Goal: Entertainment & Leisure: Consume media (video, audio)

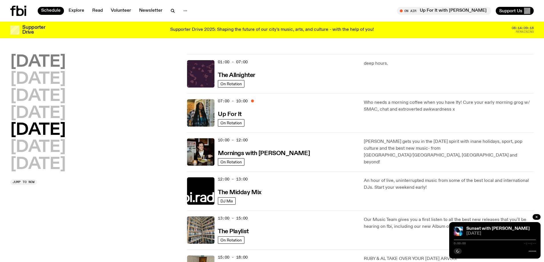
click at [45, 61] on h2 "[DATE]" at bounding box center [37, 62] width 55 height 16
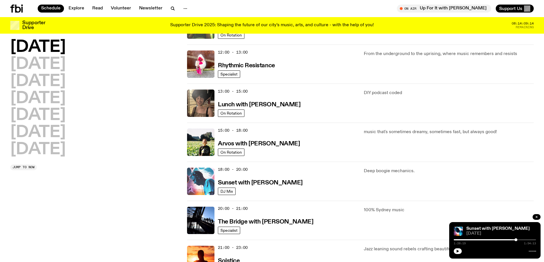
scroll to position [130, 0]
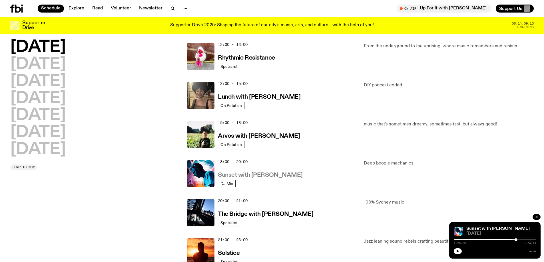
click at [250, 173] on h3 "Sunset with [PERSON_NAME]" at bounding box center [260, 175] width 85 height 6
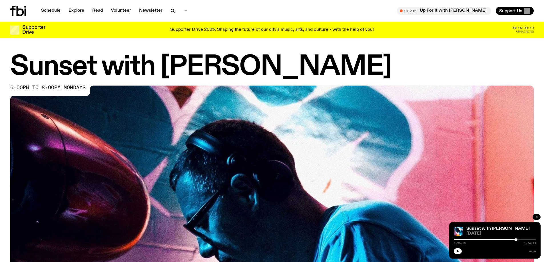
click at [536, 216] on icon "button" at bounding box center [536, 217] width 3 height 3
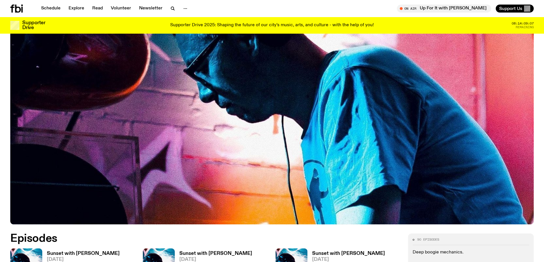
scroll to position [254, 0]
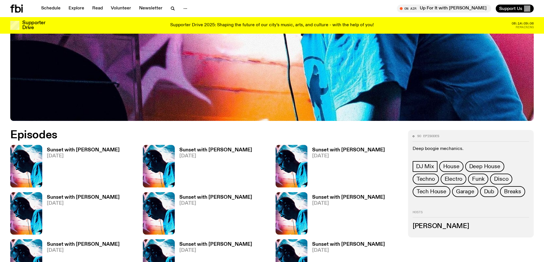
click at [68, 150] on h3 "Sunset with [PERSON_NAME]" at bounding box center [83, 150] width 73 height 5
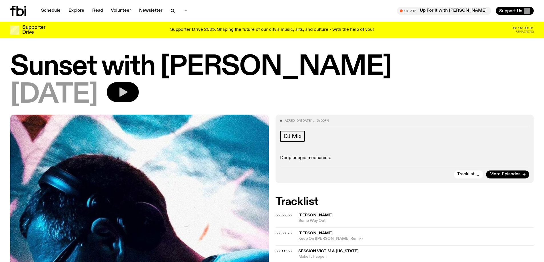
click at [128, 92] on icon "button" at bounding box center [123, 92] width 8 height 9
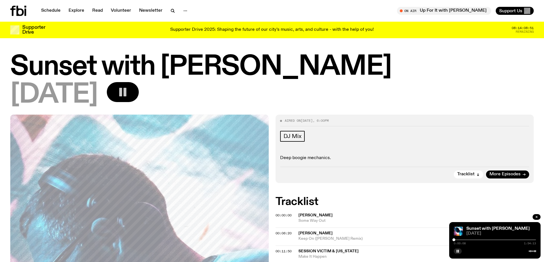
click at [456, 241] on div "0:00:08 1:54:13" at bounding box center [495, 241] width 82 height 7
click at [456, 240] on div at bounding box center [495, 240] width 82 height 1
click at [457, 240] on div at bounding box center [495, 240] width 82 height 1
drag, startPoint x: 457, startPoint y: 240, endPoint x: 454, endPoint y: 240, distance: 3.5
click at [454, 240] on div at bounding box center [454, 240] width 3 height 3
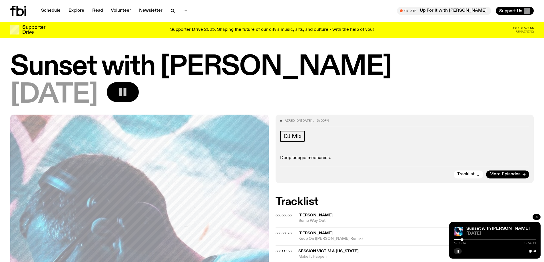
click at [127, 90] on rect "button" at bounding box center [125, 92] width 3 height 9
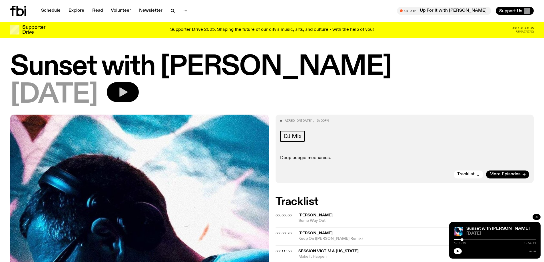
click at [129, 87] on button "button" at bounding box center [123, 92] width 32 height 20
